Goal: Task Accomplishment & Management: Use online tool/utility

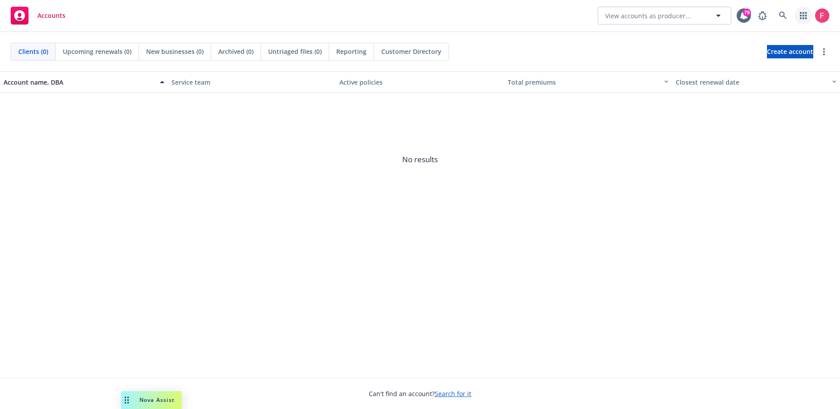
click at [807, 17] on icon "button" at bounding box center [803, 15] width 7 height 7
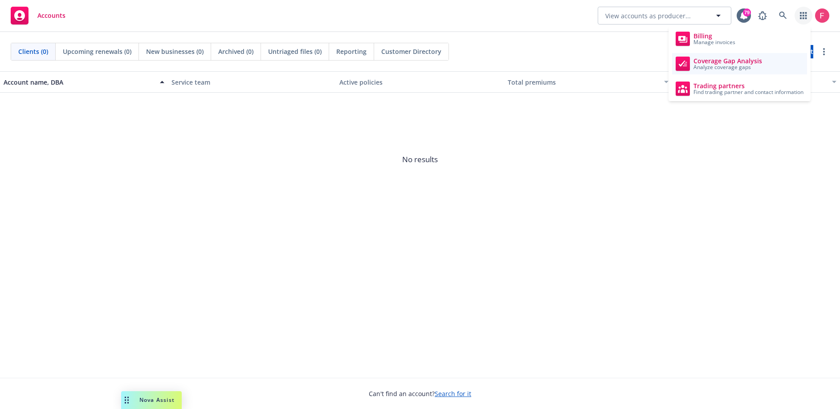
click at [731, 74] on link "Coverage Gap Analysis Analyze coverage gaps" at bounding box center [739, 63] width 135 height 21
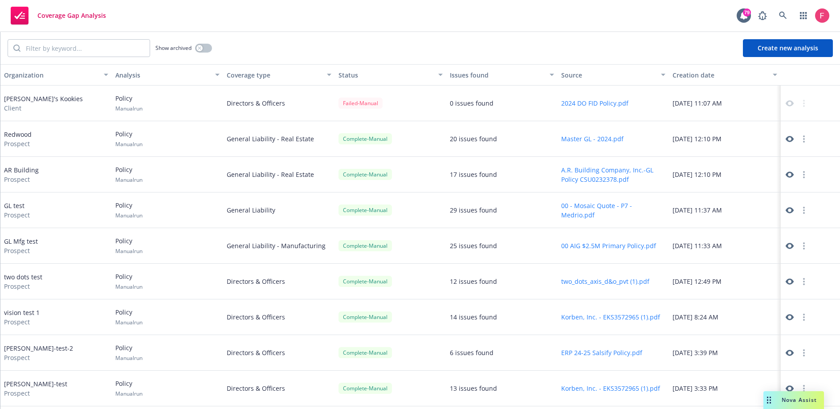
click at [796, 49] on button "Create new analysis" at bounding box center [788, 48] width 90 height 18
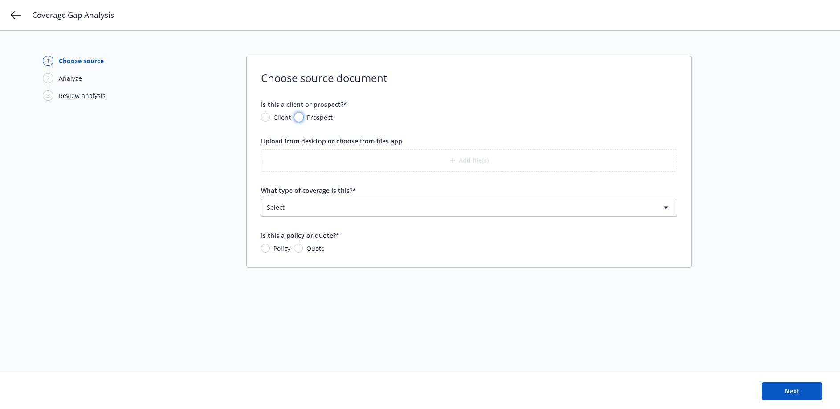
click at [301, 116] on input "Prospect" at bounding box center [299, 117] width 9 height 9
radio input "true"
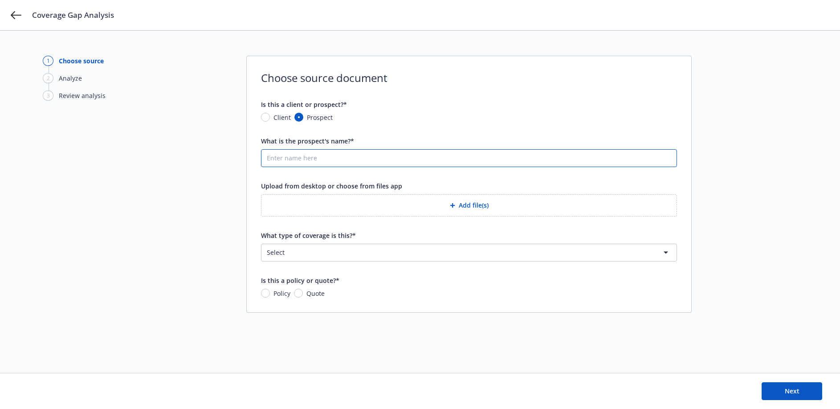
click at [316, 164] on input "What is the prospect's name?*" at bounding box center [469, 158] width 415 height 17
type input "test"
click at [427, 196] on button "Add file(s)" at bounding box center [469, 205] width 416 height 22
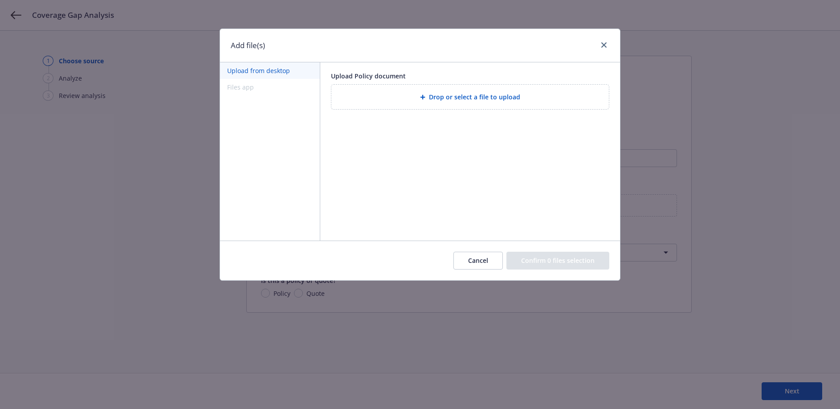
click at [447, 104] on div "Drop or select a file to upload" at bounding box center [470, 97] width 278 height 25
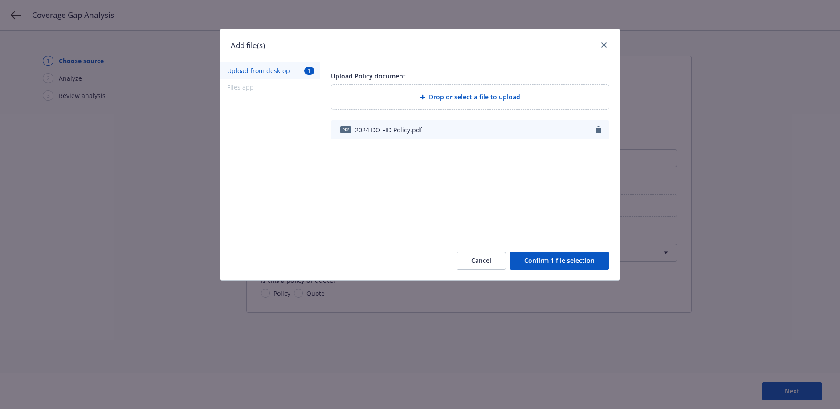
click at [553, 265] on button "Confirm 1 file selection" at bounding box center [560, 261] width 100 height 18
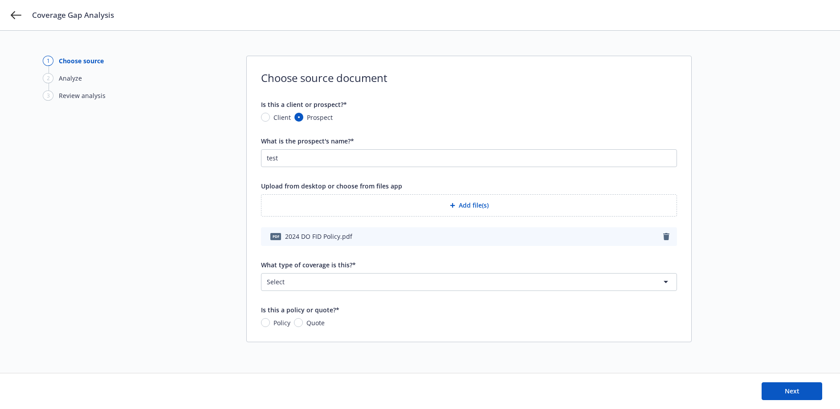
click at [362, 282] on html "Coverage Gap Analysis 1 Choose source 2 Analyze 3 Review analysis Choose source…" at bounding box center [420, 204] width 840 height 409
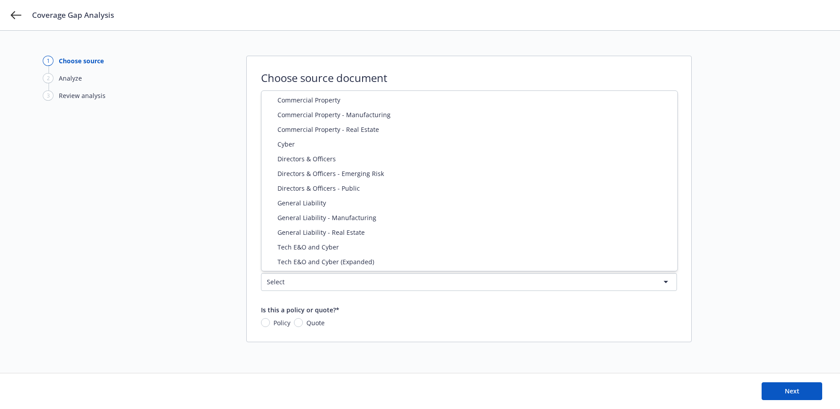
select select "DIRECTORS_AND_OFFICERS"
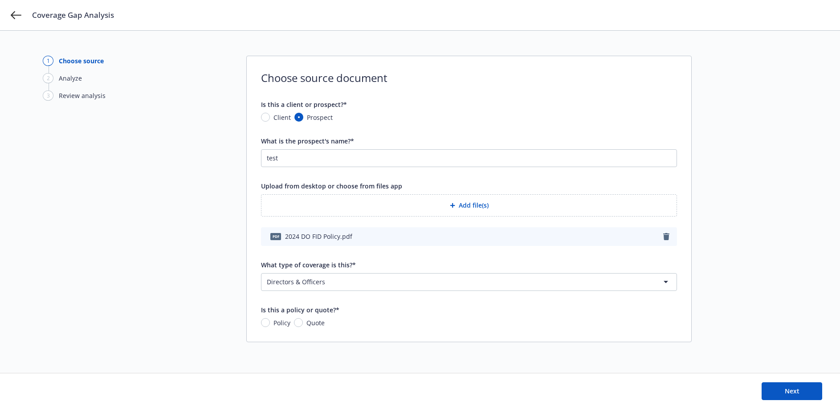
drag, startPoint x: 272, startPoint y: 322, endPoint x: 504, endPoint y: 344, distance: 233.7
click at [272, 321] on span "Policy" at bounding box center [280, 322] width 20 height 9
click at [270, 321] on input "Policy" at bounding box center [265, 322] width 9 height 9
radio input "true"
click at [799, 386] on button "Next" at bounding box center [792, 391] width 61 height 18
